Goal: Task Accomplishment & Management: Use online tool/utility

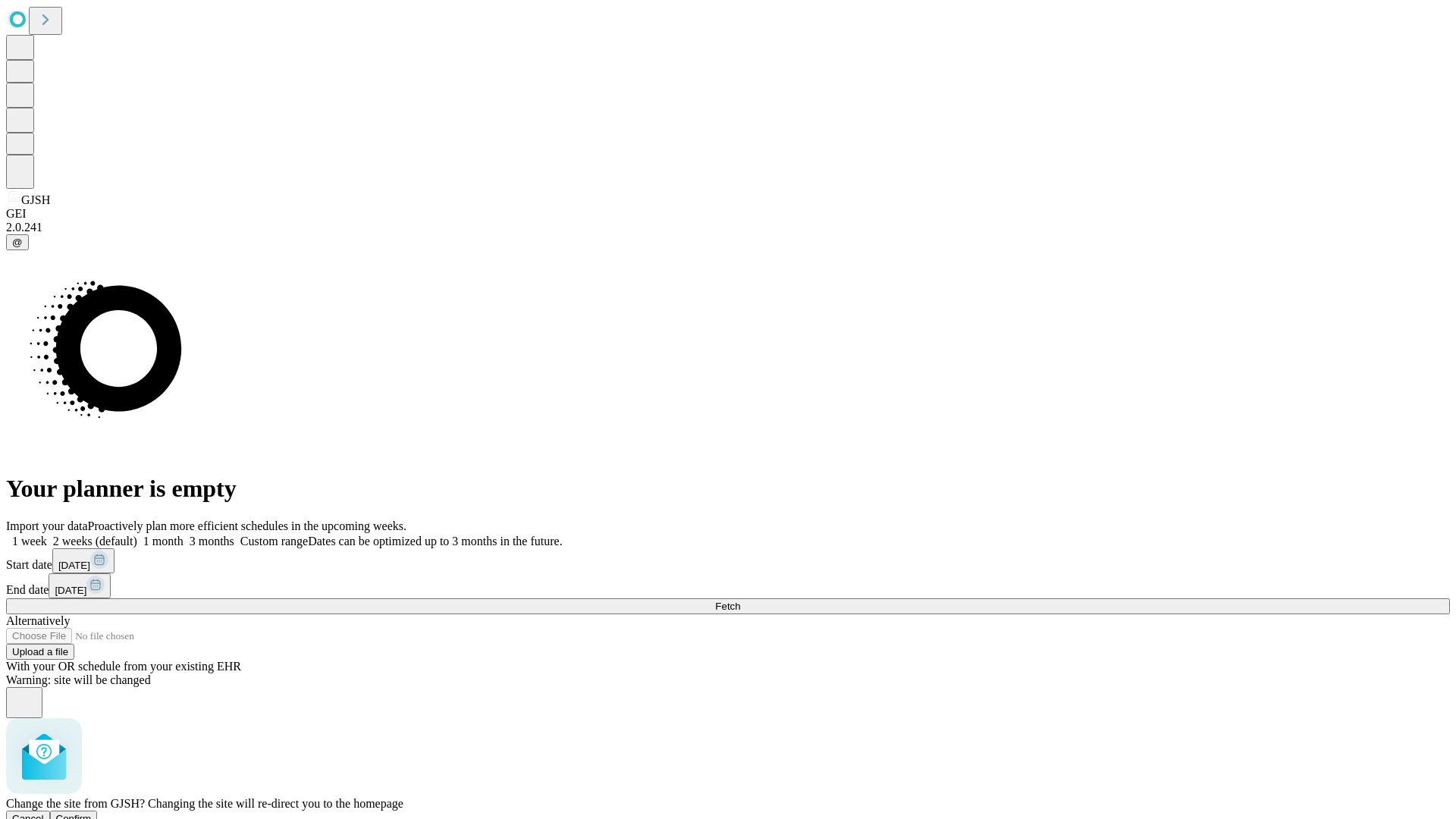
click at [92, 813] on span "Confirm" at bounding box center [73, 818] width 36 height 11
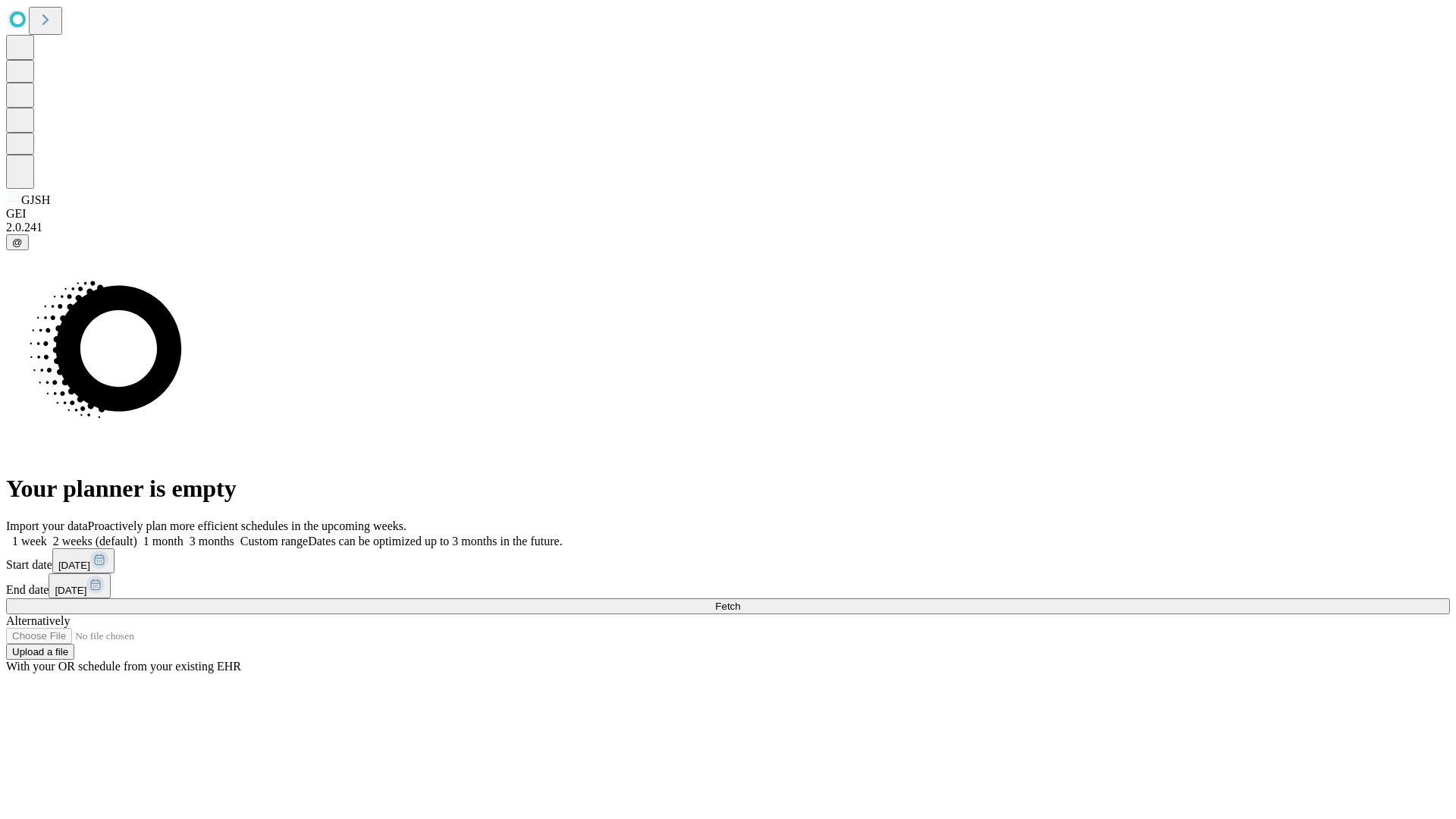
click at [47, 534] on label "1 week" at bounding box center [27, 541] width 41 height 13
click at [740, 600] on span "Fetch" at bounding box center [727, 606] width 25 height 11
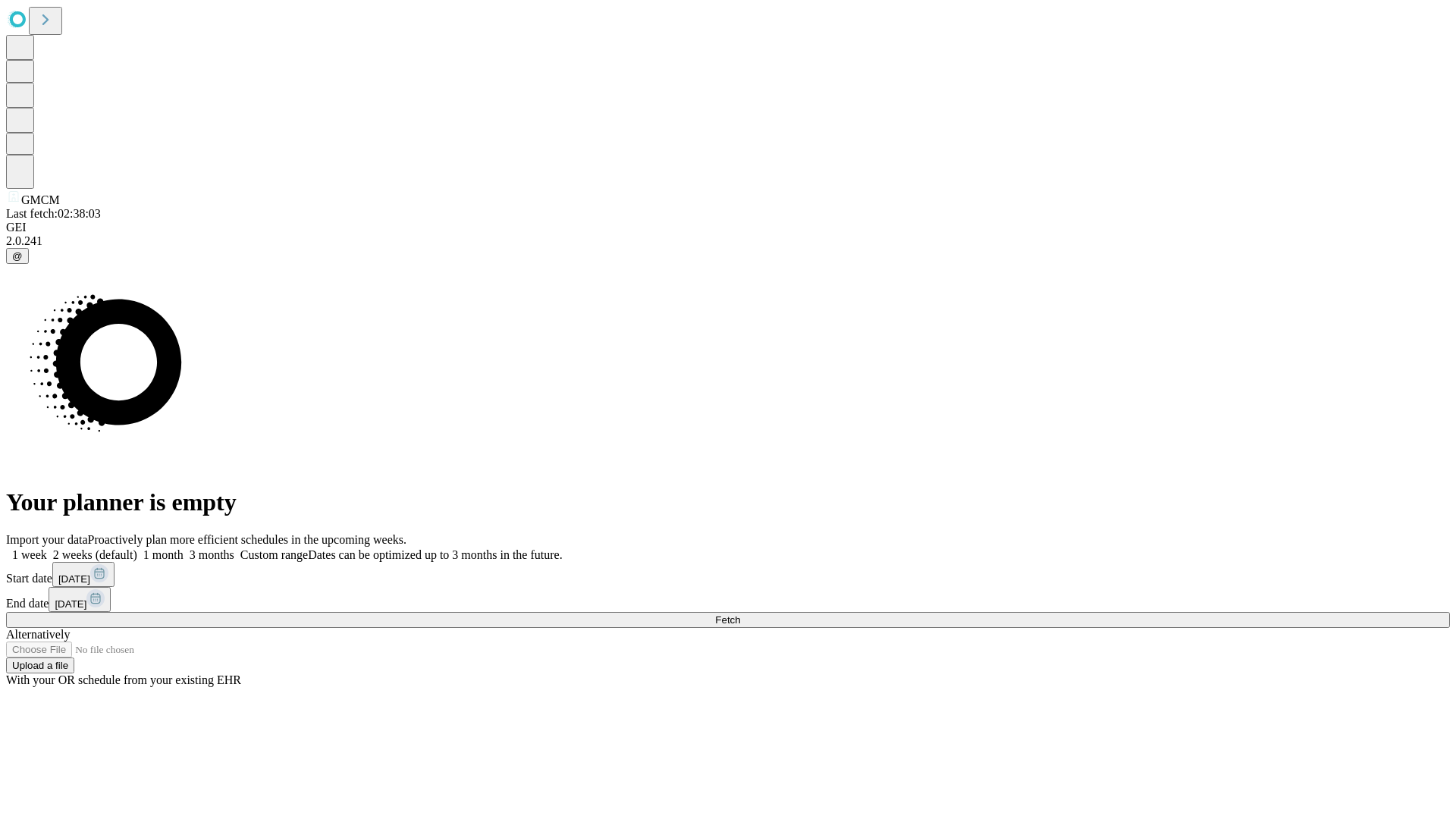
click at [47, 548] on label "1 week" at bounding box center [27, 555] width 41 height 13
click at [740, 614] on span "Fetch" at bounding box center [727, 620] width 25 height 11
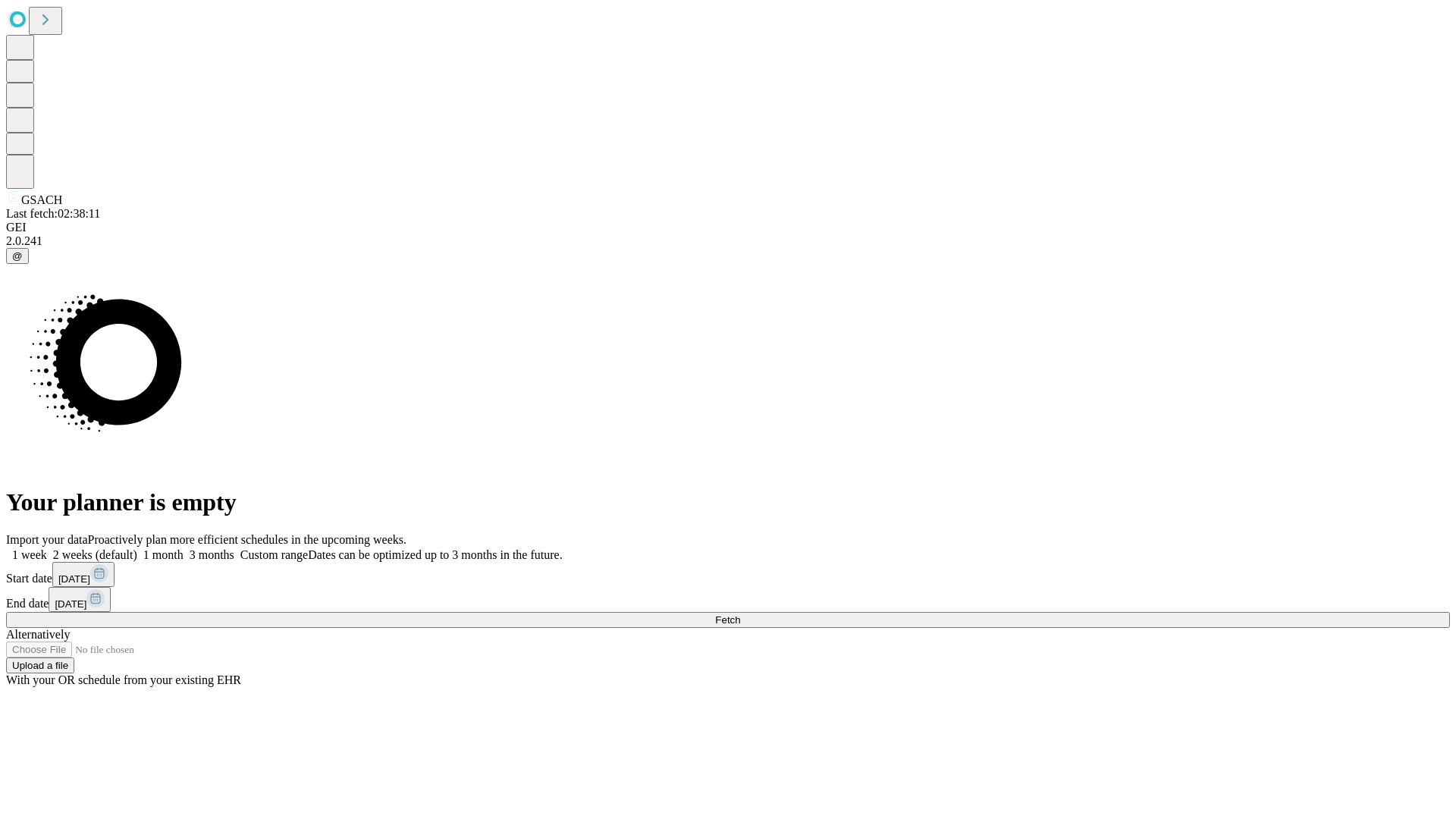
click at [47, 548] on label "1 week" at bounding box center [27, 555] width 41 height 13
click at [740, 614] on span "Fetch" at bounding box center [727, 620] width 25 height 11
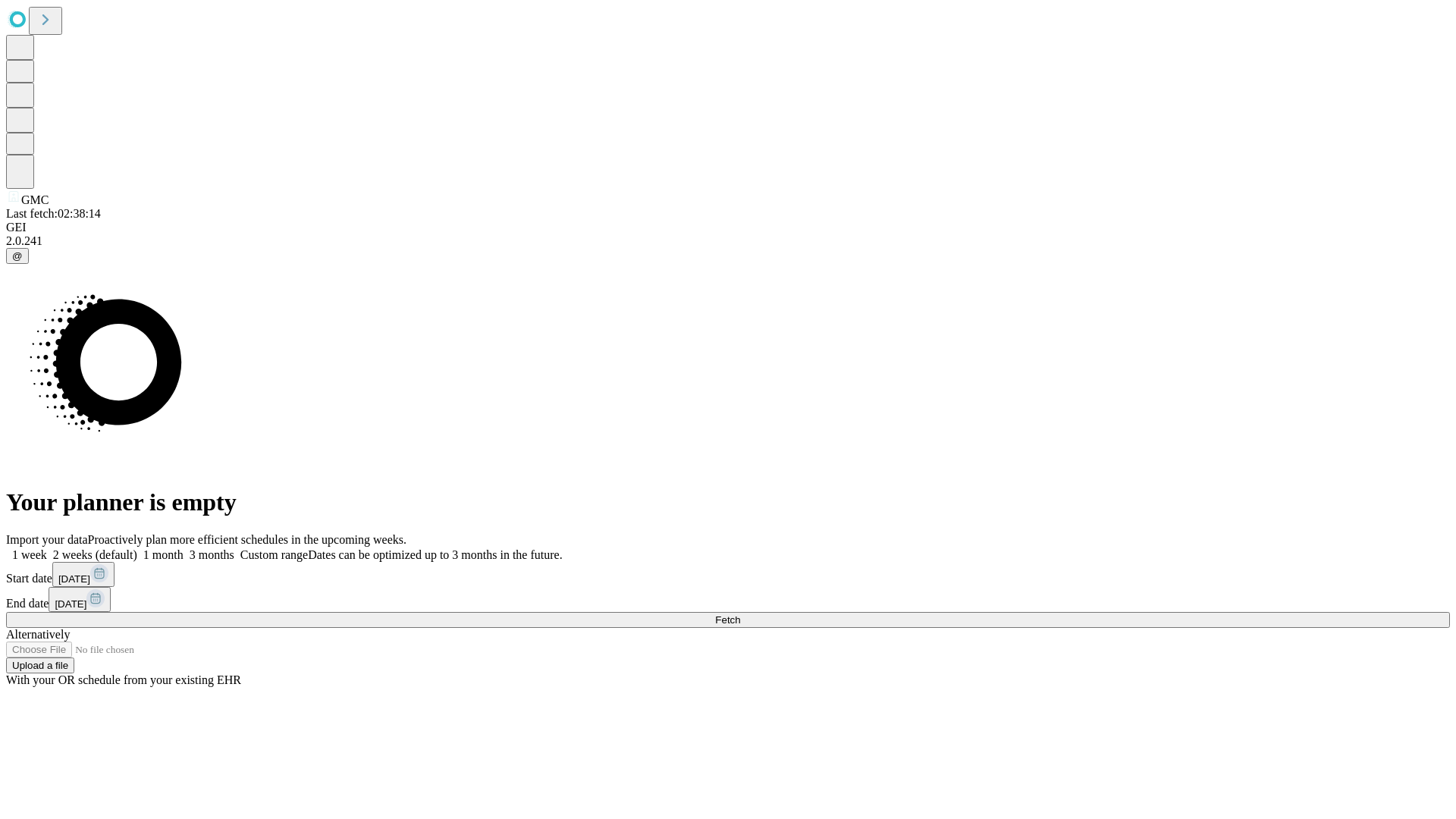
click at [47, 548] on label "1 week" at bounding box center [27, 555] width 41 height 13
click at [740, 614] on span "Fetch" at bounding box center [727, 620] width 25 height 11
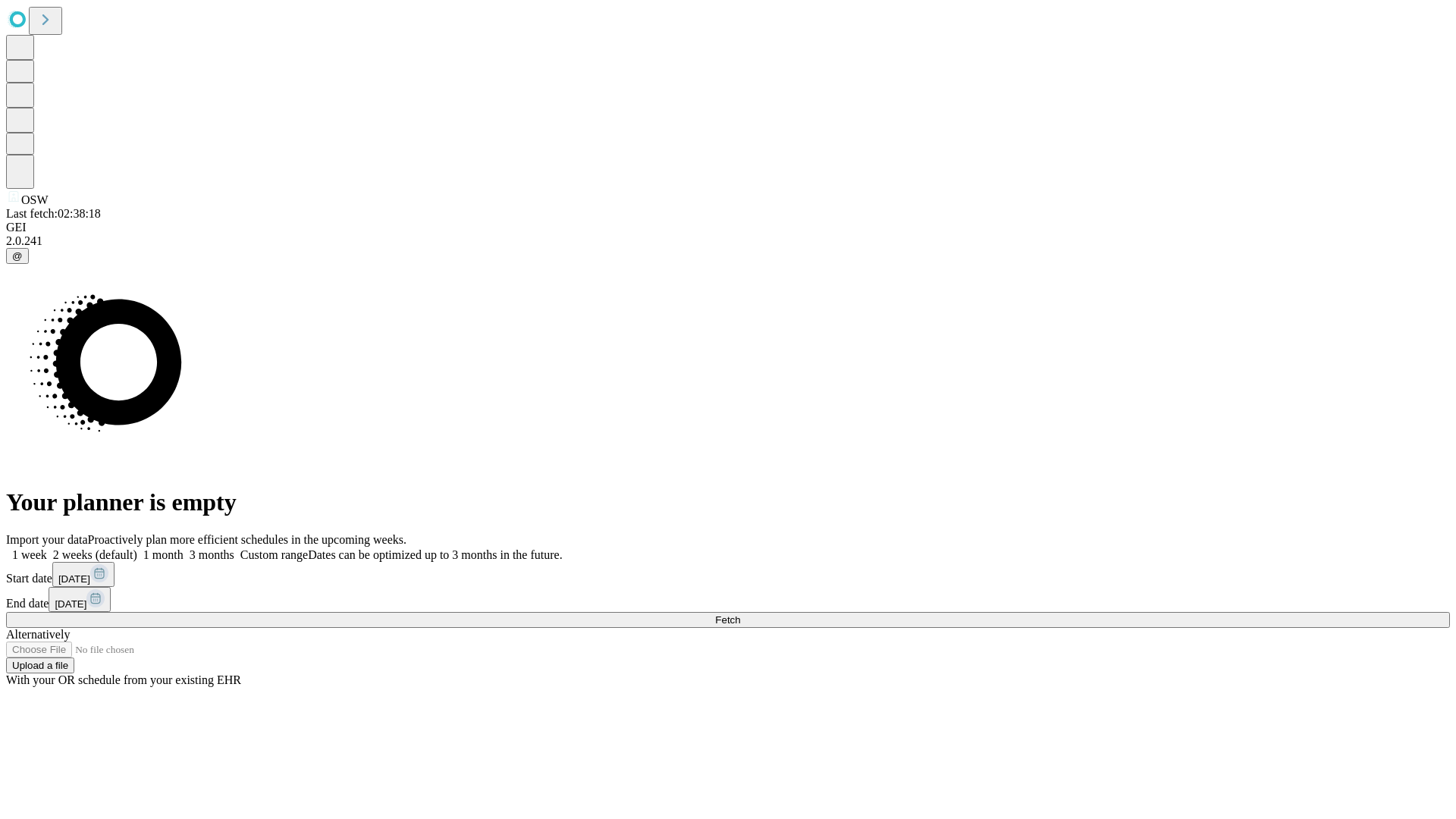
click at [740, 614] on span "Fetch" at bounding box center [727, 620] width 25 height 11
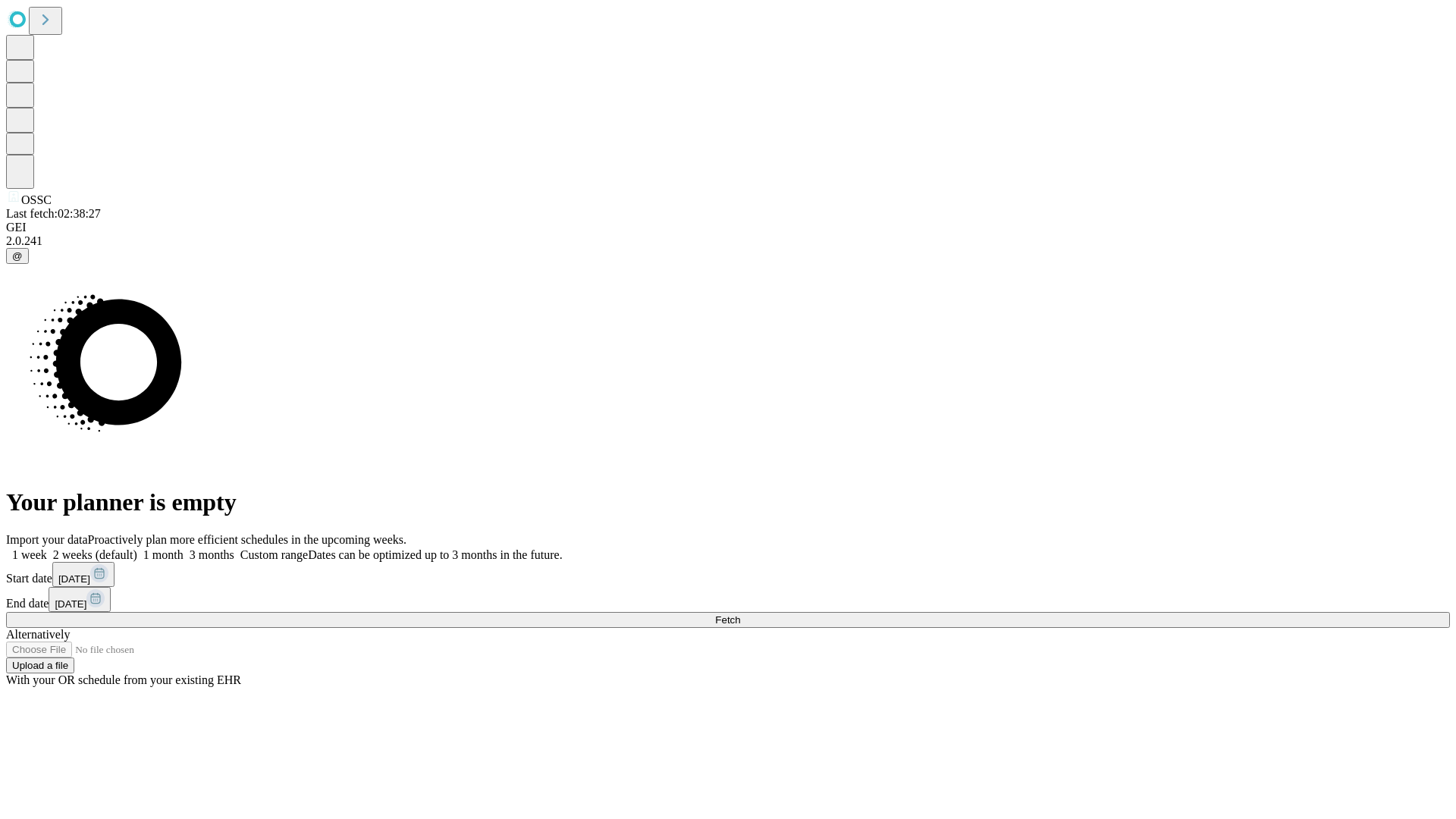
click at [47, 548] on label "1 week" at bounding box center [27, 555] width 41 height 13
click at [740, 614] on span "Fetch" at bounding box center [727, 620] width 25 height 11
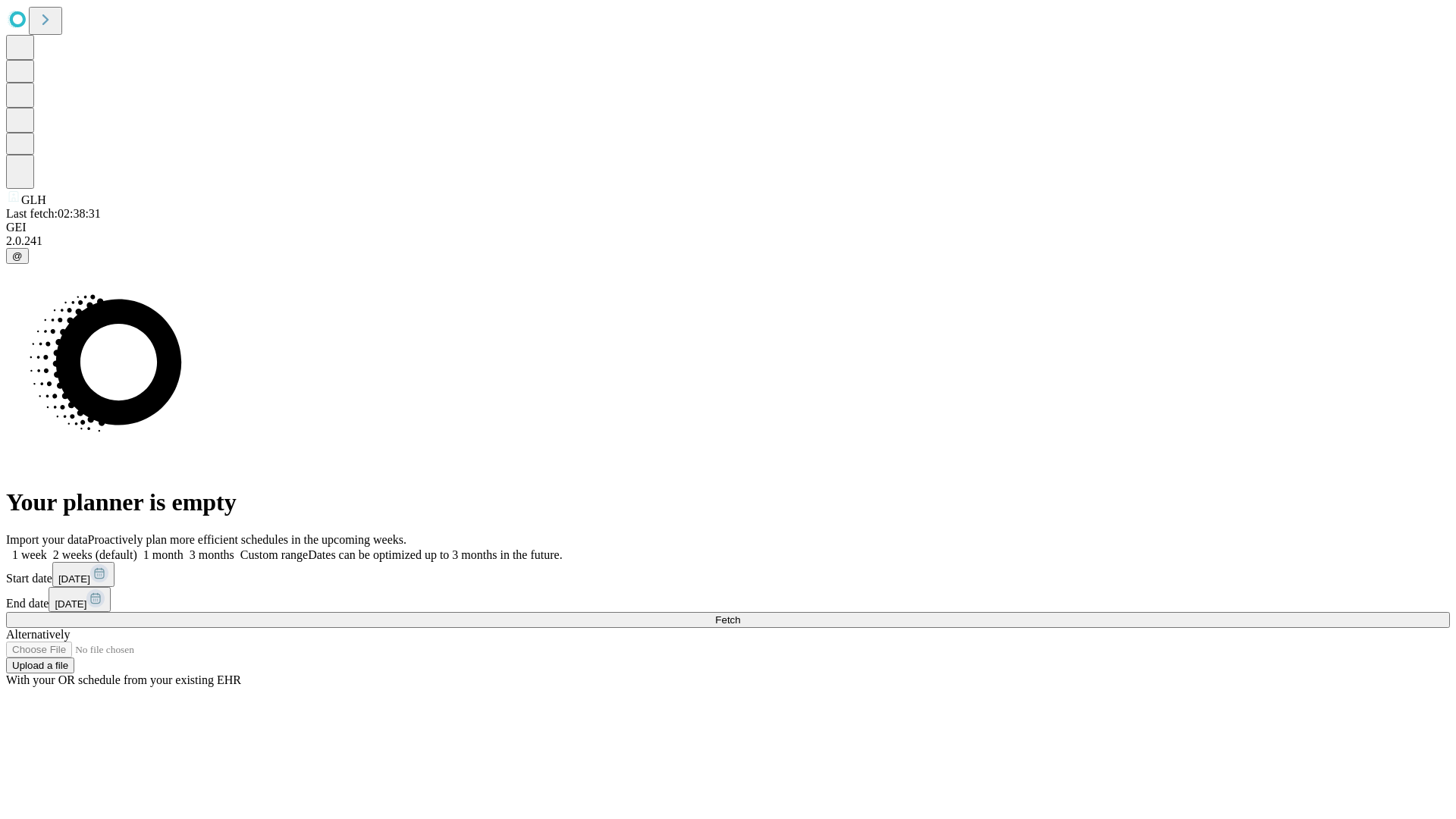
click at [47, 548] on label "1 week" at bounding box center [27, 555] width 41 height 13
click at [740, 614] on span "Fetch" at bounding box center [727, 620] width 25 height 11
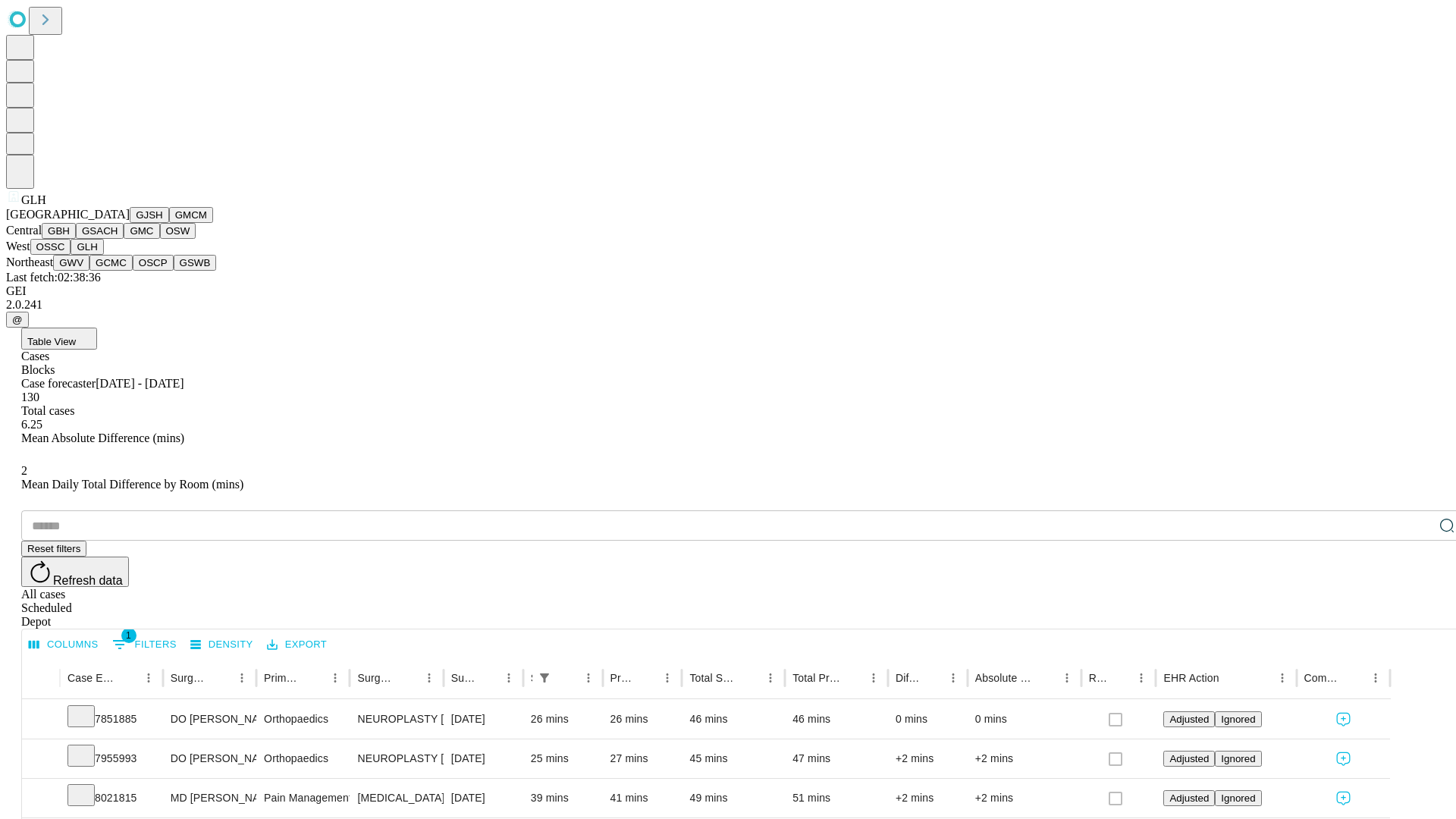
click at [89, 271] on button "GWV" at bounding box center [72, 262] width 37 height 16
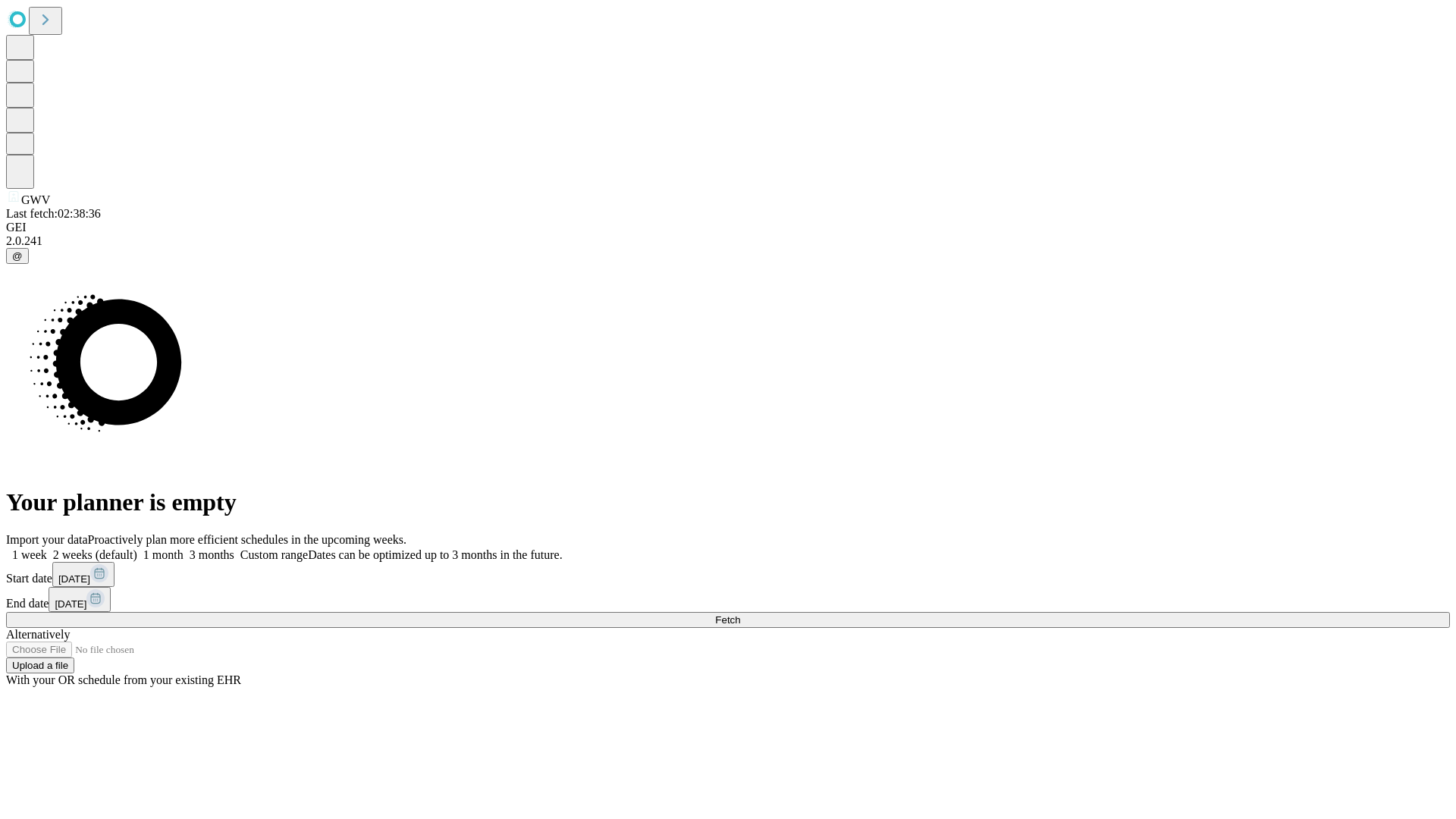
click at [47, 548] on label "1 week" at bounding box center [27, 555] width 41 height 13
click at [740, 614] on span "Fetch" at bounding box center [727, 620] width 25 height 11
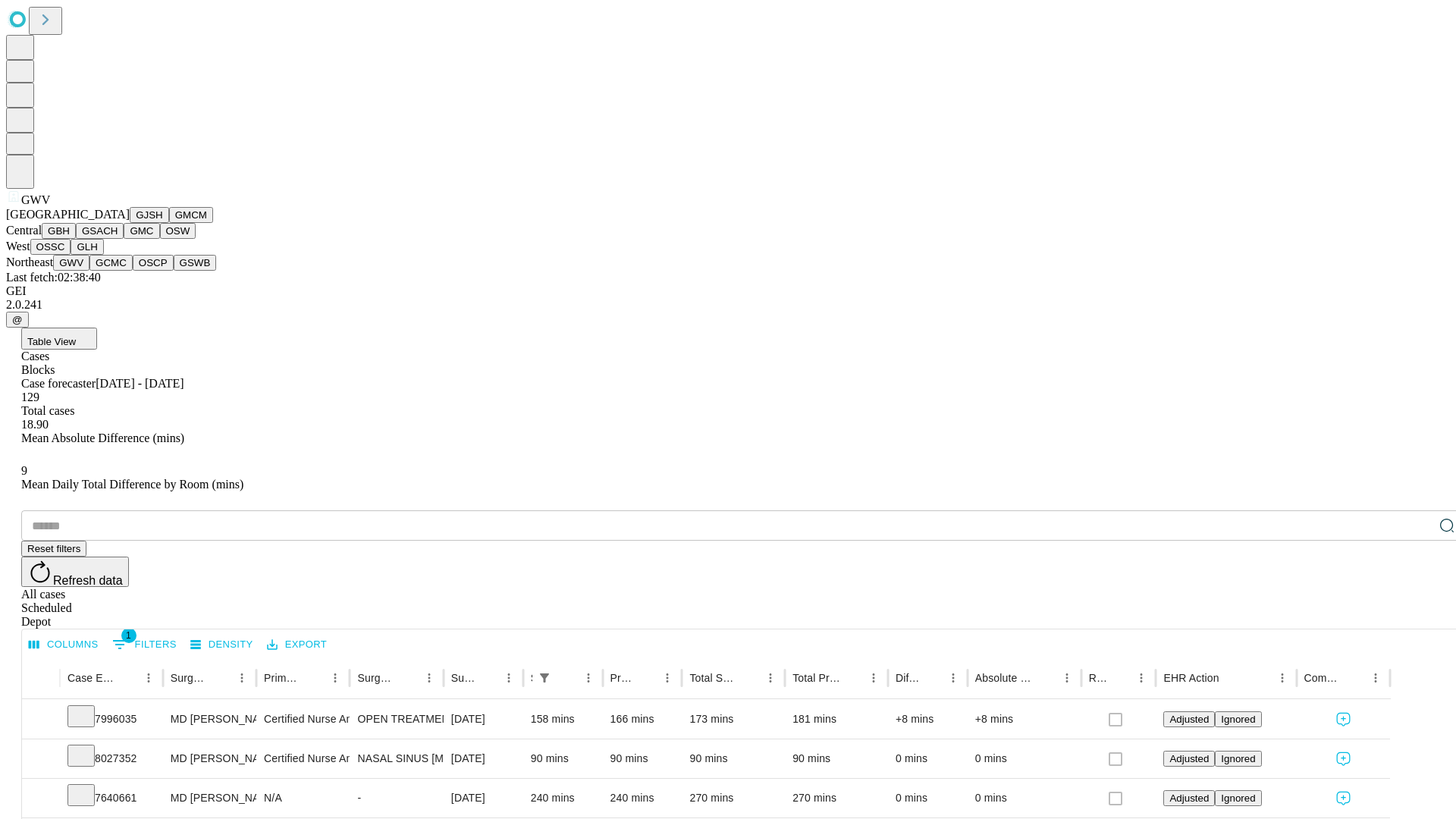
click at [118, 271] on button "GCMC" at bounding box center [110, 262] width 43 height 16
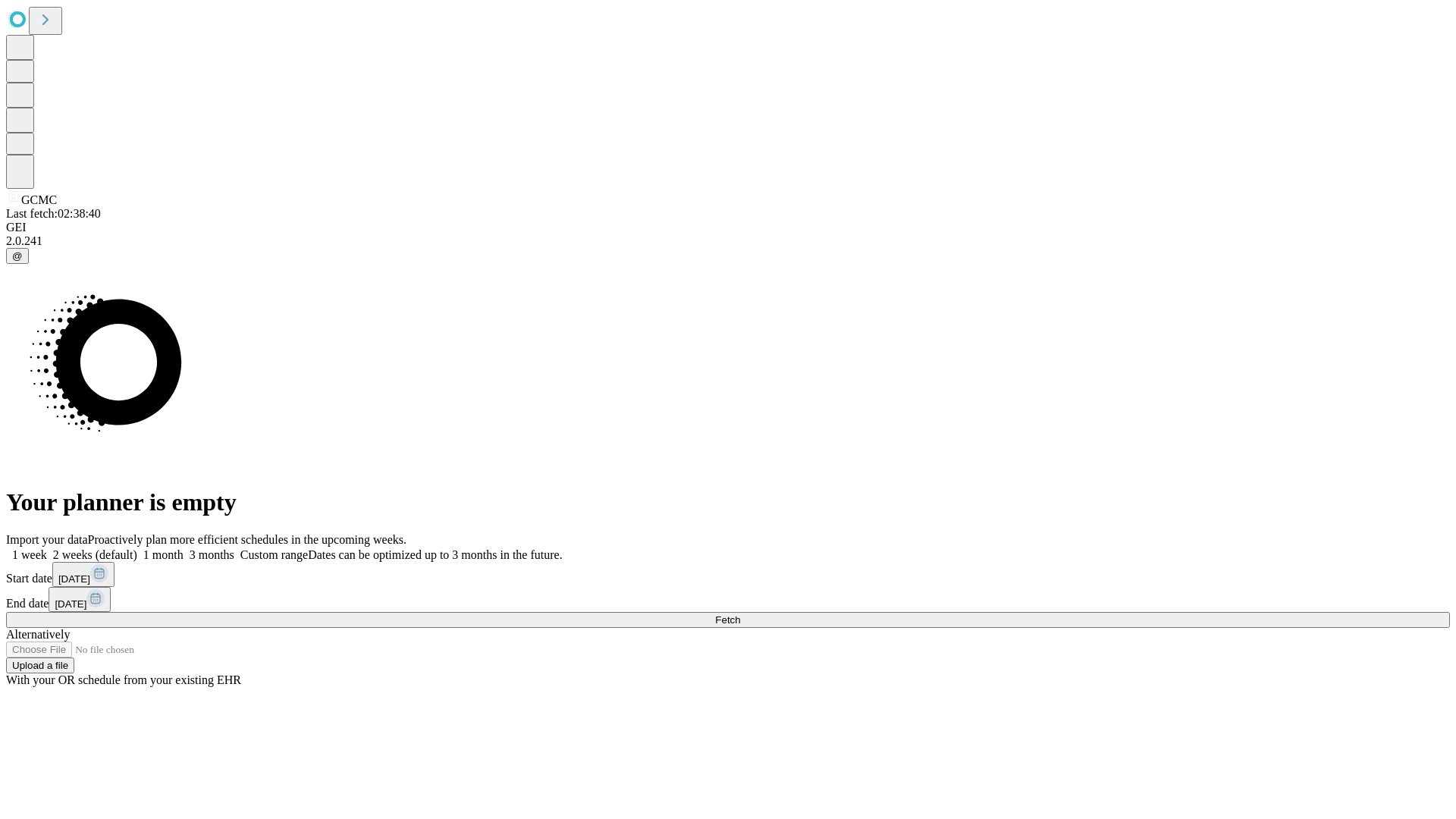
click at [47, 548] on label "1 week" at bounding box center [27, 555] width 41 height 13
click at [740, 614] on span "Fetch" at bounding box center [727, 620] width 25 height 11
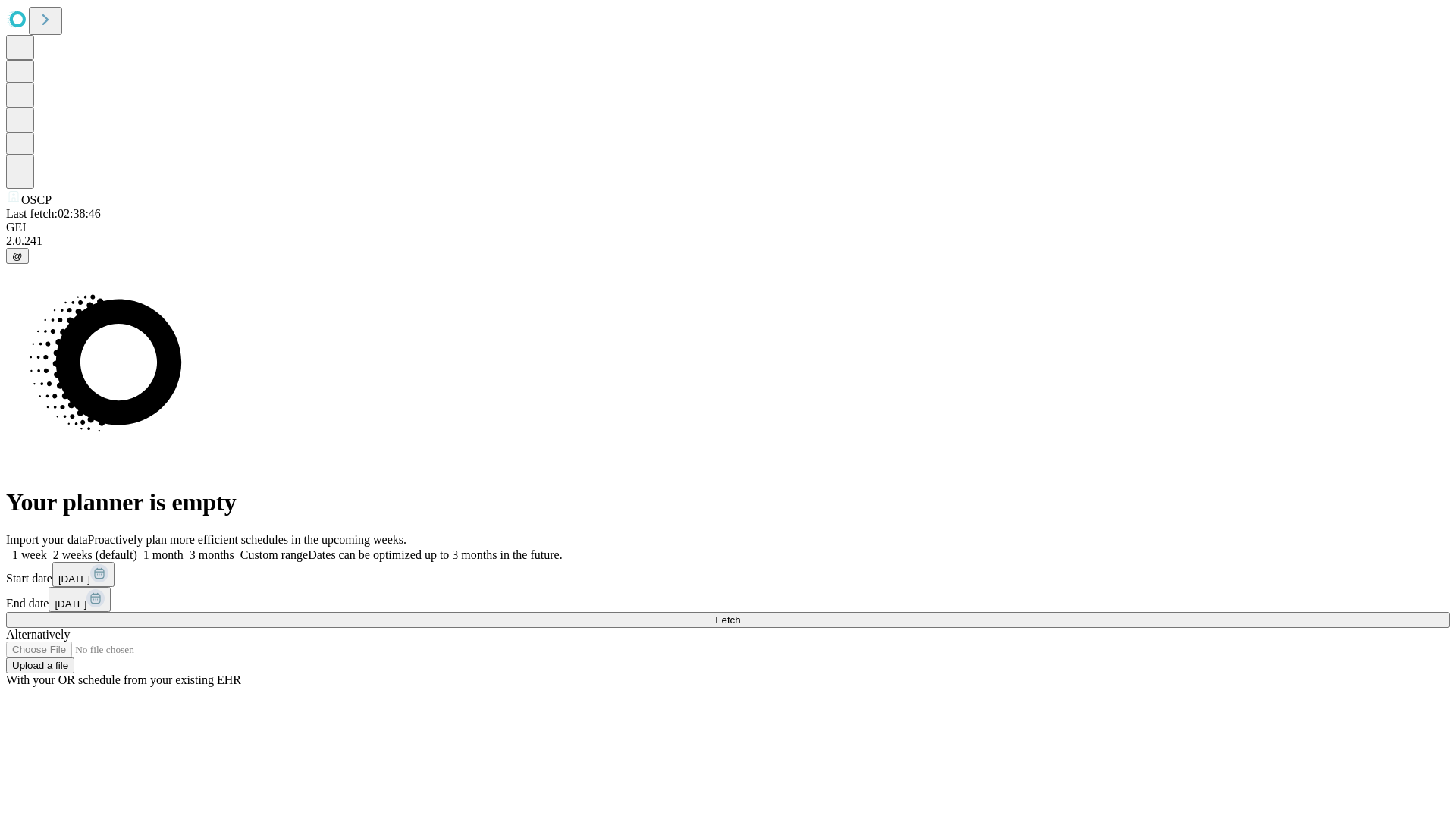
click at [47, 548] on label "1 week" at bounding box center [27, 555] width 41 height 13
click at [740, 614] on span "Fetch" at bounding box center [727, 620] width 25 height 11
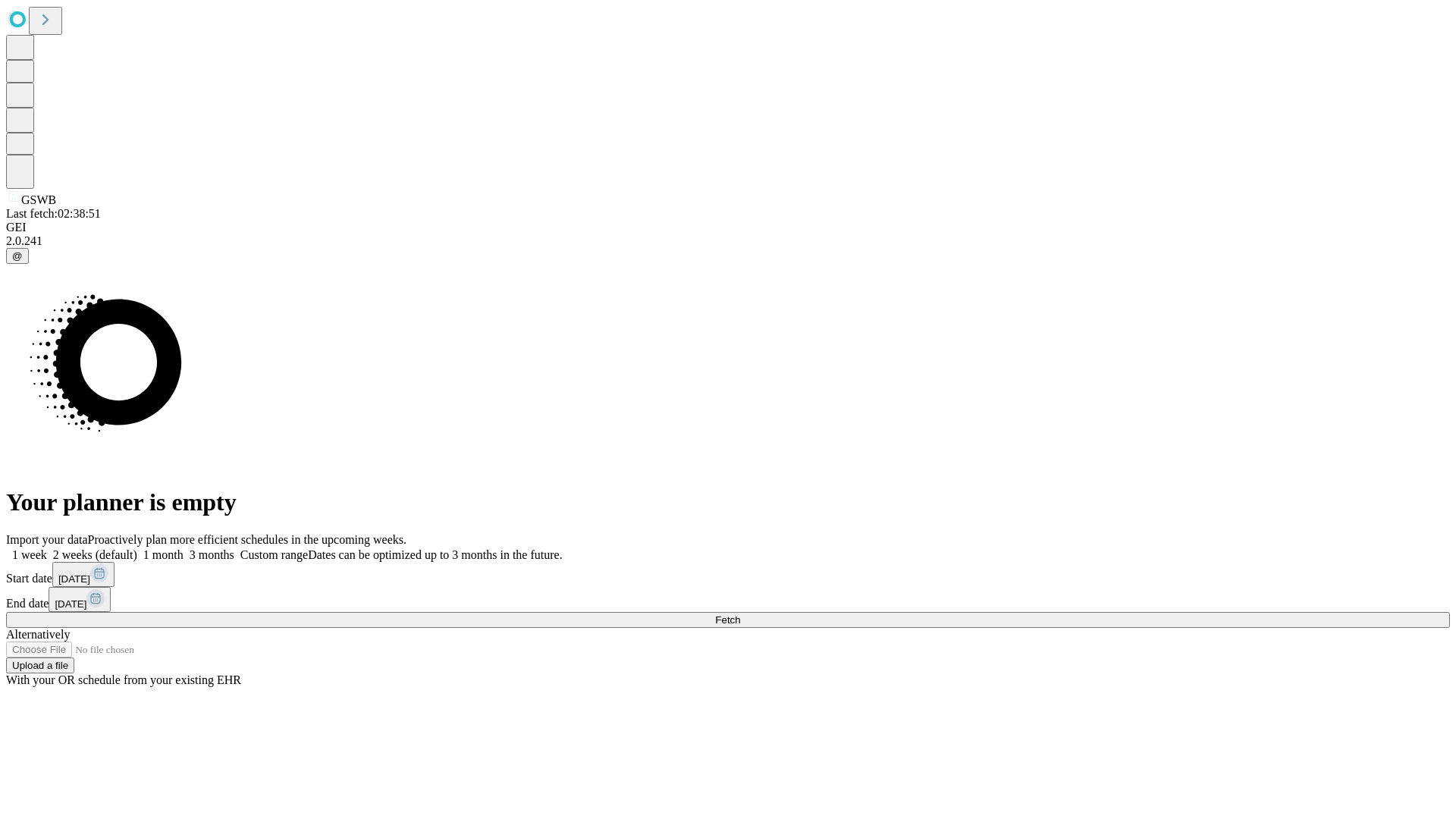
click at [47, 548] on label "1 week" at bounding box center [27, 555] width 41 height 13
click at [740, 614] on span "Fetch" at bounding box center [727, 620] width 25 height 11
